Goal: Find specific page/section: Find specific page/section

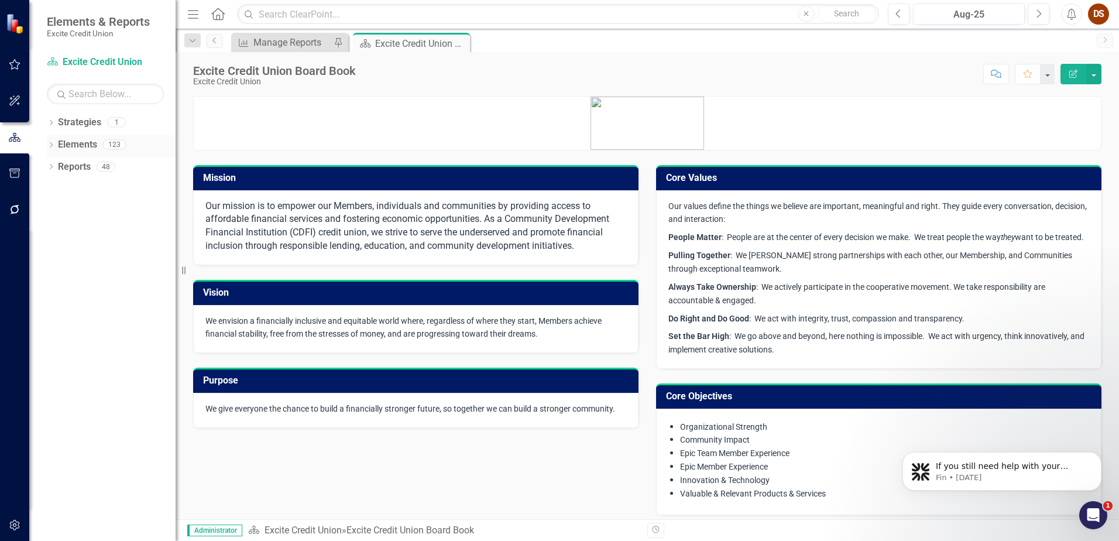
click at [78, 147] on link "Elements" at bounding box center [77, 144] width 39 height 13
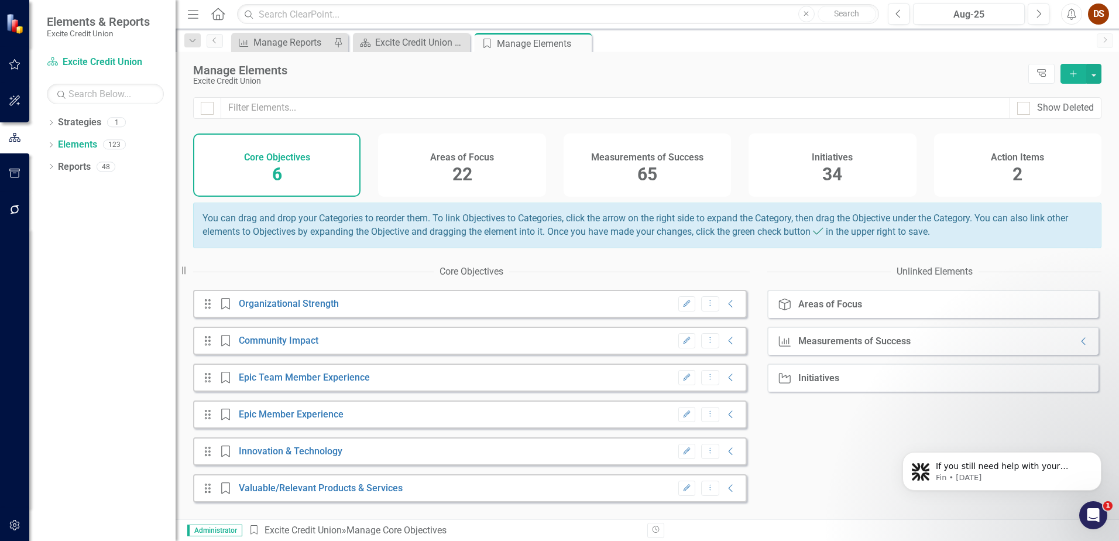
click at [555, 165] on span "65" at bounding box center [647, 174] width 20 height 20
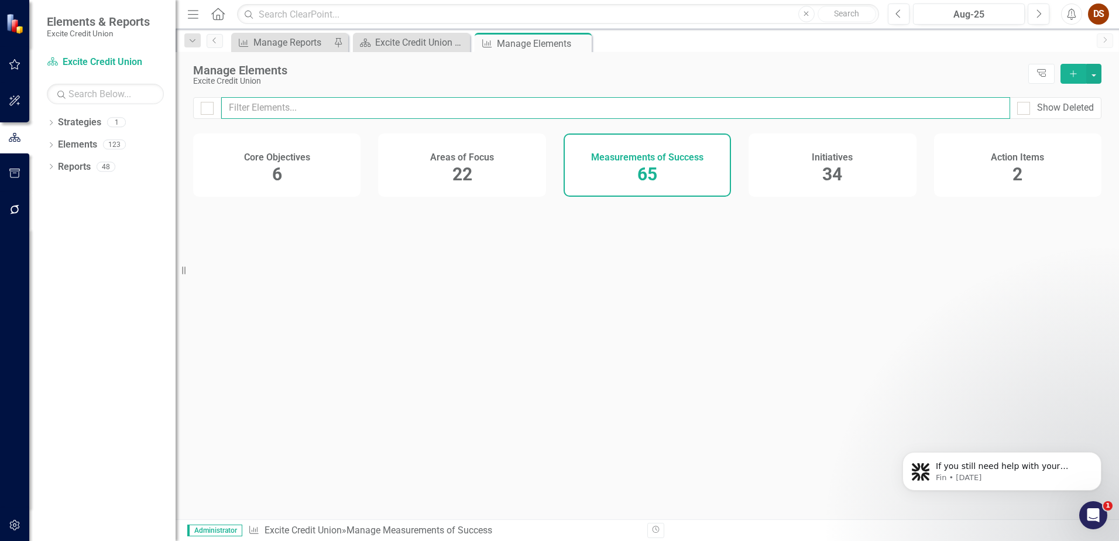
click at [534, 104] on input "text" at bounding box center [615, 108] width 789 height 22
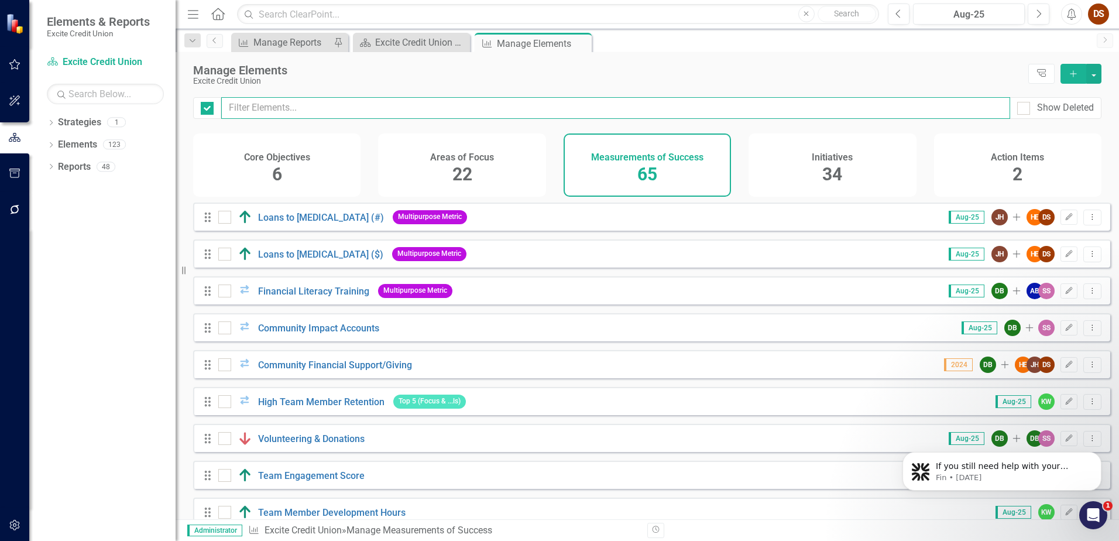
checkbox input "false"
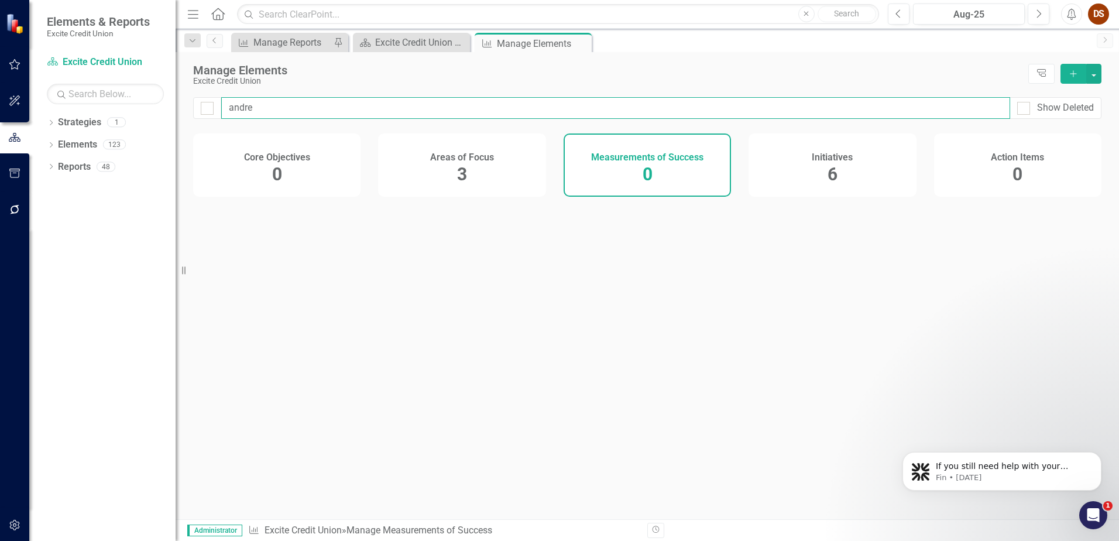
type input "[PERSON_NAME]"
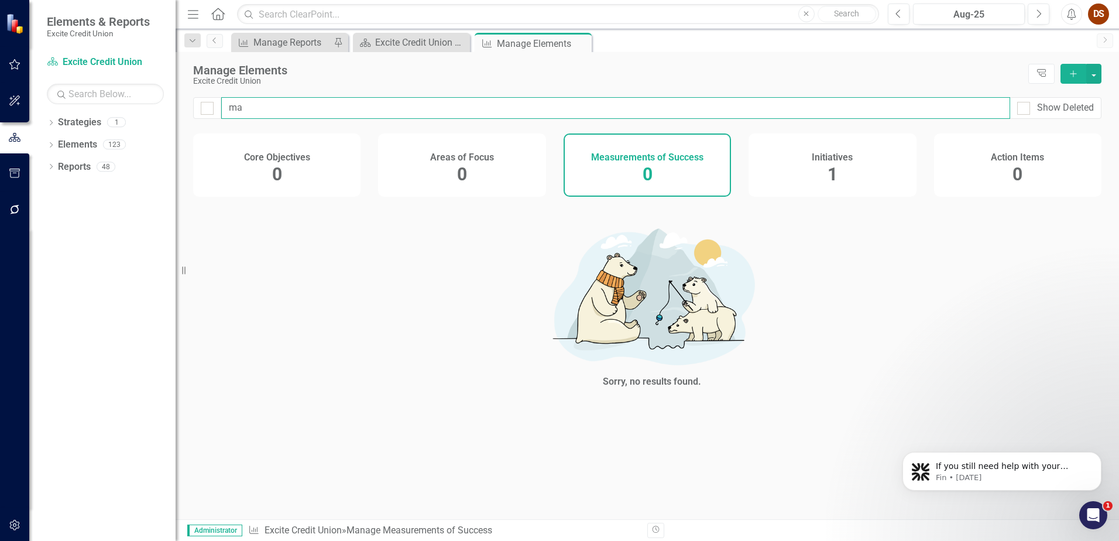
type input "m"
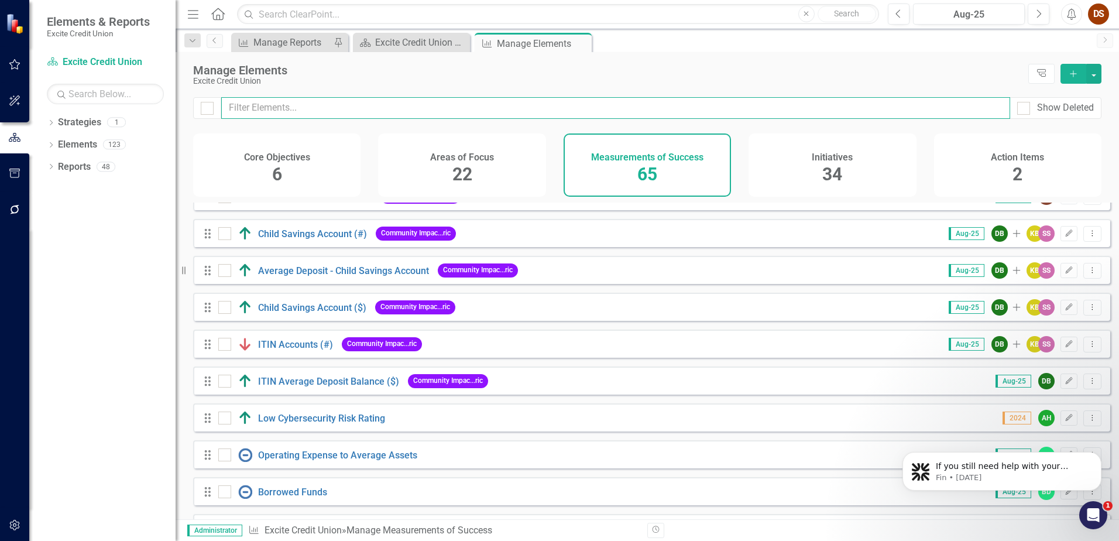
scroll to position [2088, 0]
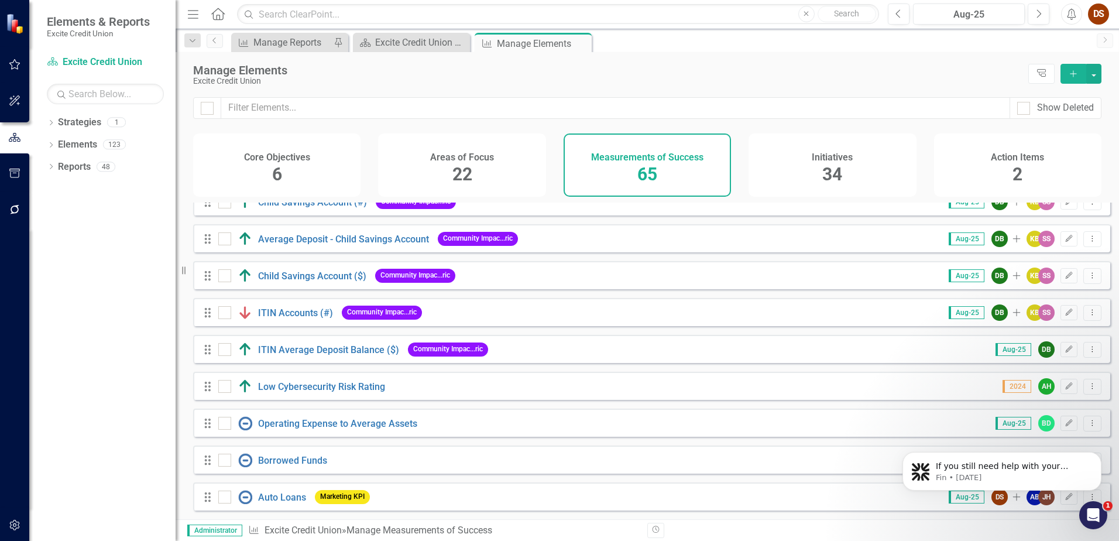
click at [555, 156] on h4 "Action Items" at bounding box center [1017, 157] width 53 height 11
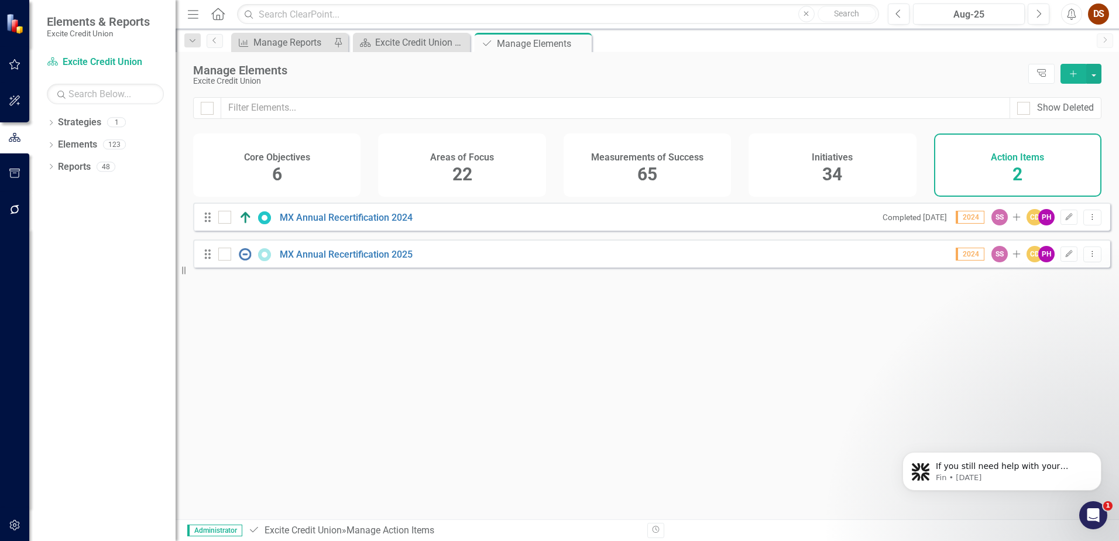
click at [555, 150] on div "Initiatives" at bounding box center [831, 155] width 41 height 13
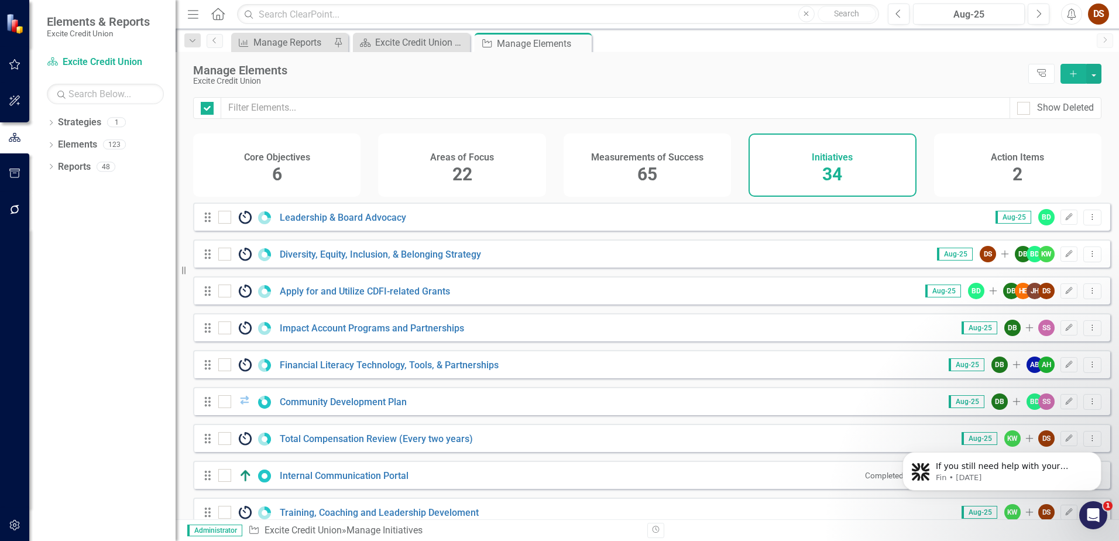
checkbox input "false"
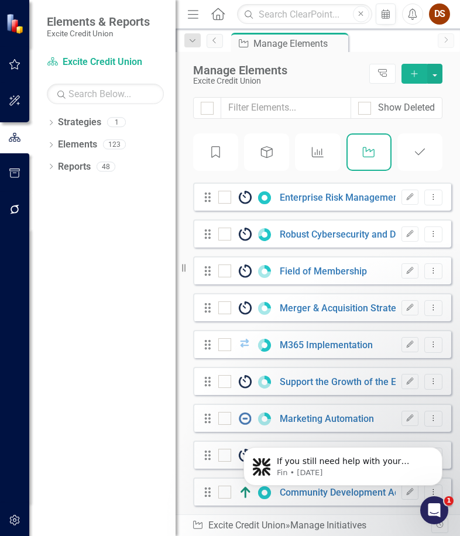
scroll to position [924, 0]
drag, startPoint x: 176, startPoint y: 262, endPoint x: 144, endPoint y: 257, distance: 31.9
click at [144, 257] on div "Elements & Reports Excite Credit Union Strategy Excite Credit Union Search Drop…" at bounding box center [88, 268] width 176 height 536
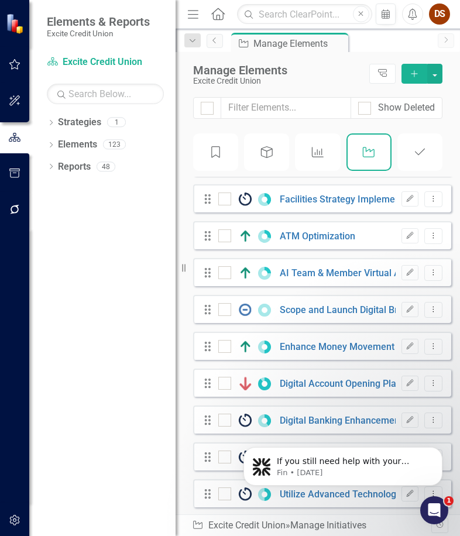
scroll to position [0, 0]
